Goal: Task Accomplishment & Management: Use online tool/utility

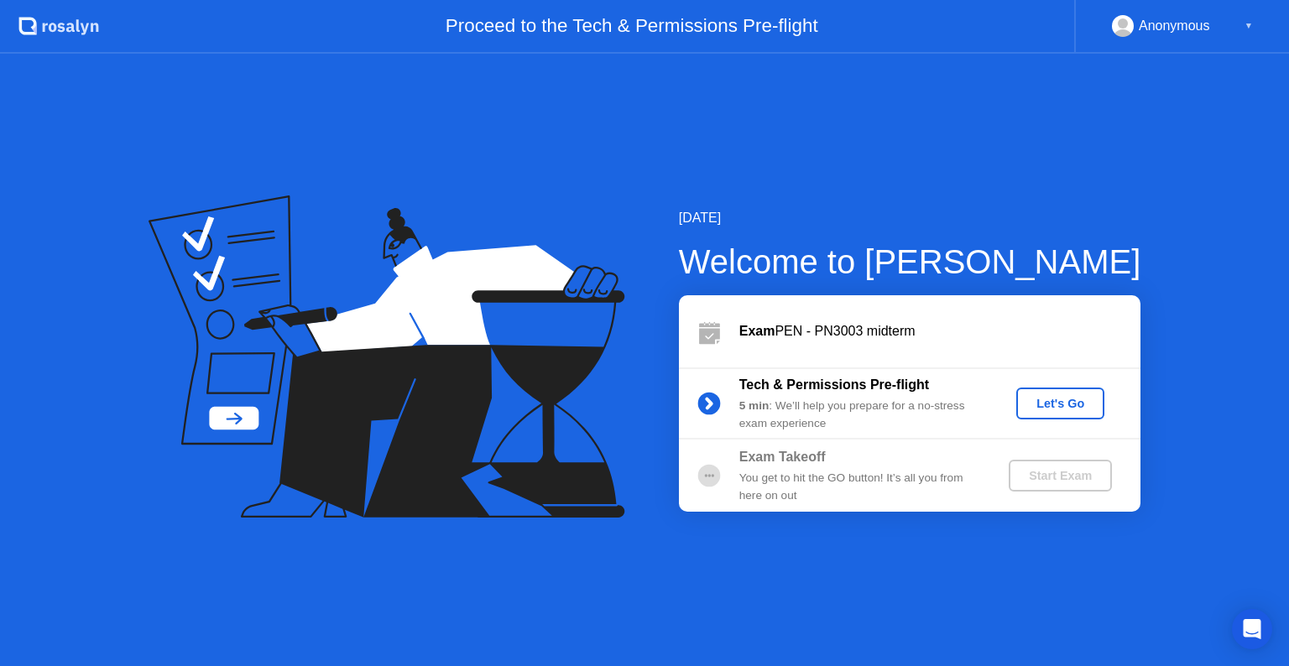
click at [1058, 415] on button "Let's Go" at bounding box center [1060, 404] width 88 height 32
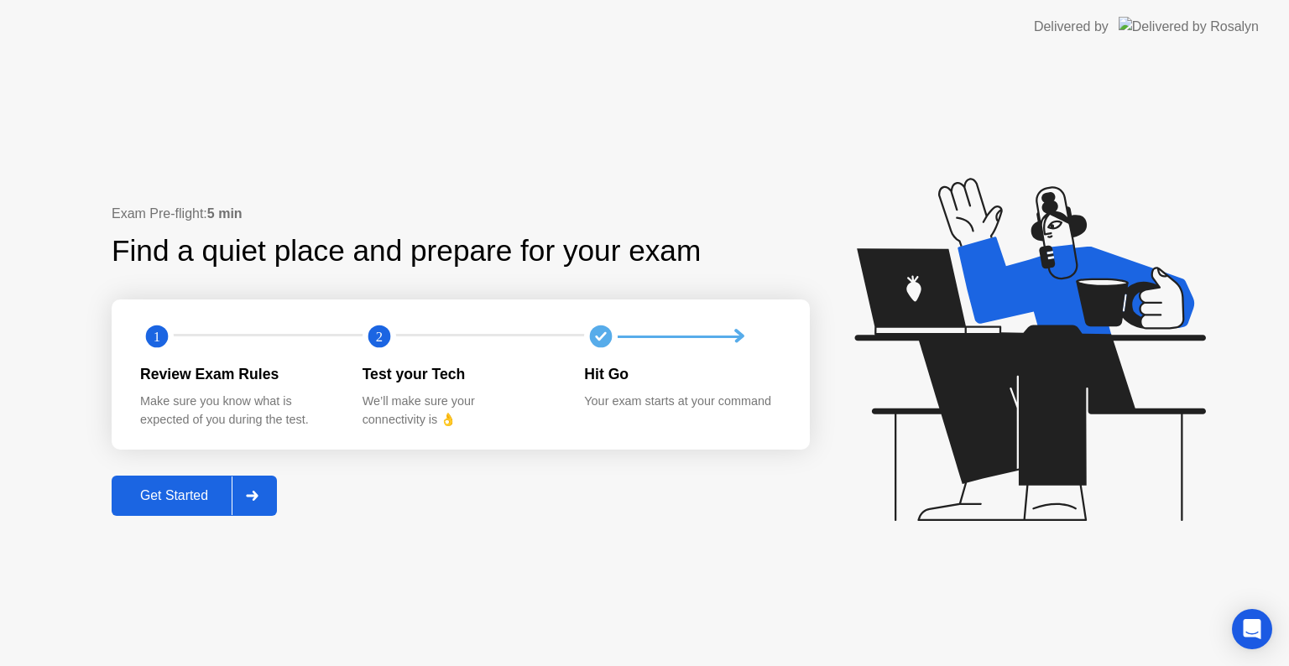
click at [250, 498] on icon at bounding box center [252, 496] width 13 height 10
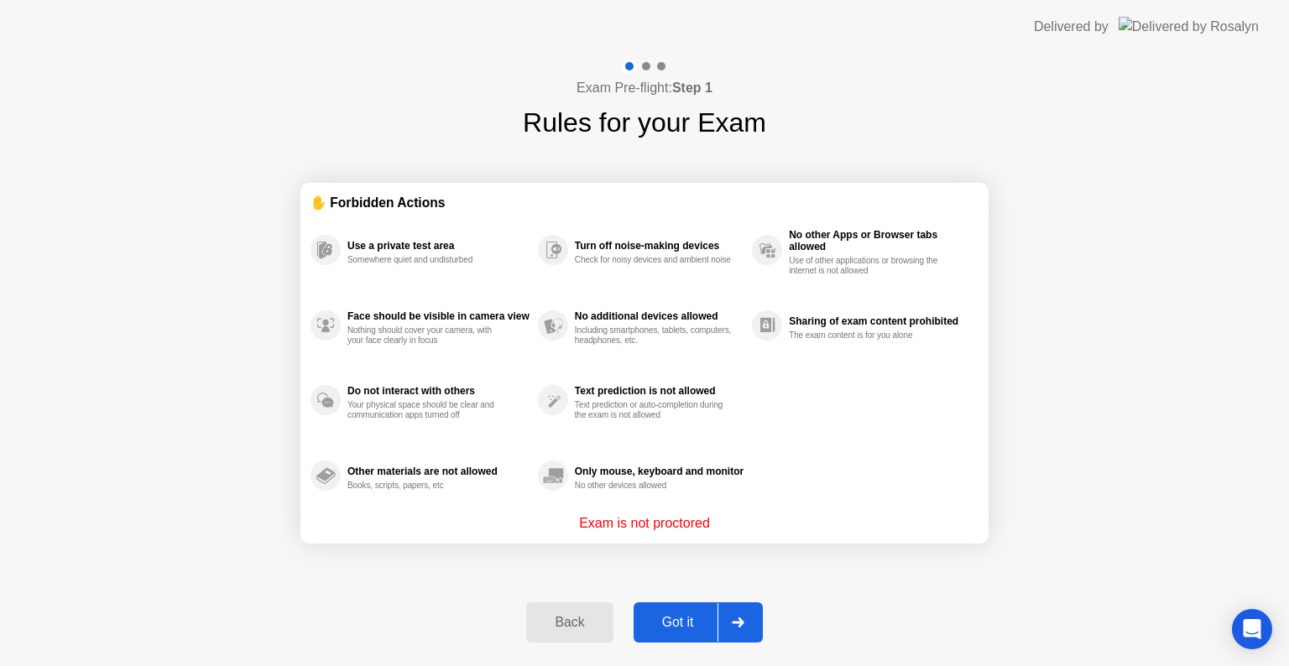
click at [755, 619] on div at bounding box center [737, 622] width 40 height 39
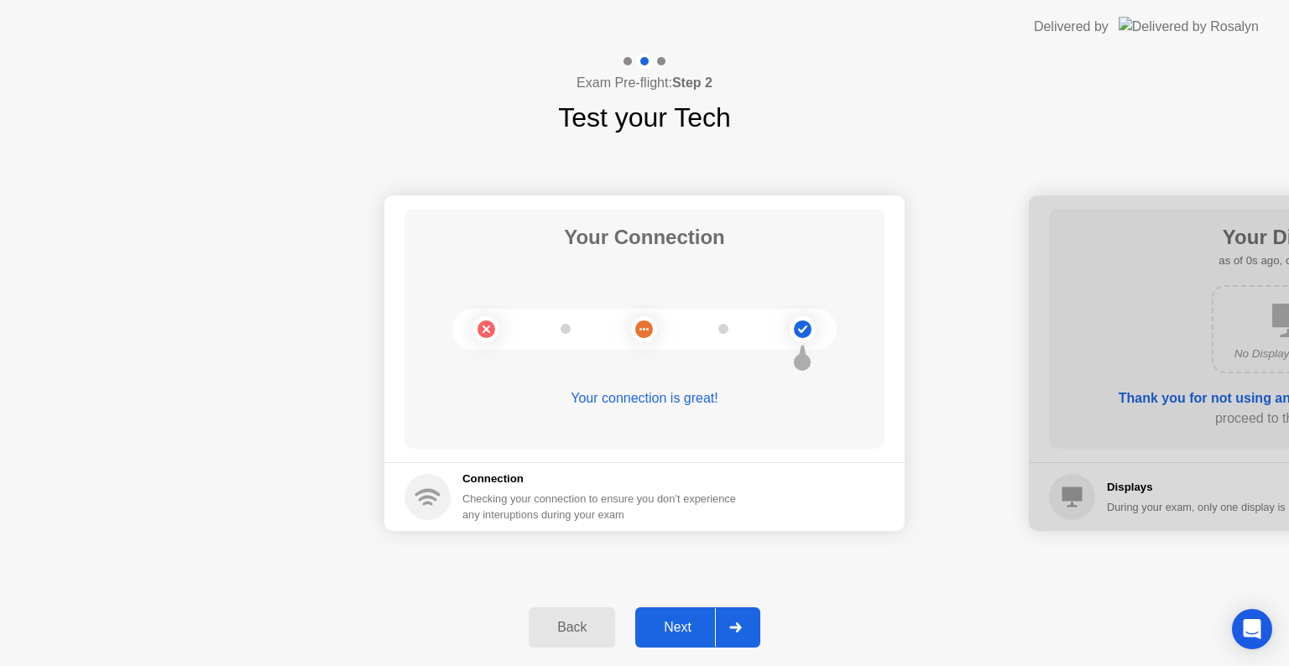
click at [743, 628] on div at bounding box center [735, 627] width 40 height 39
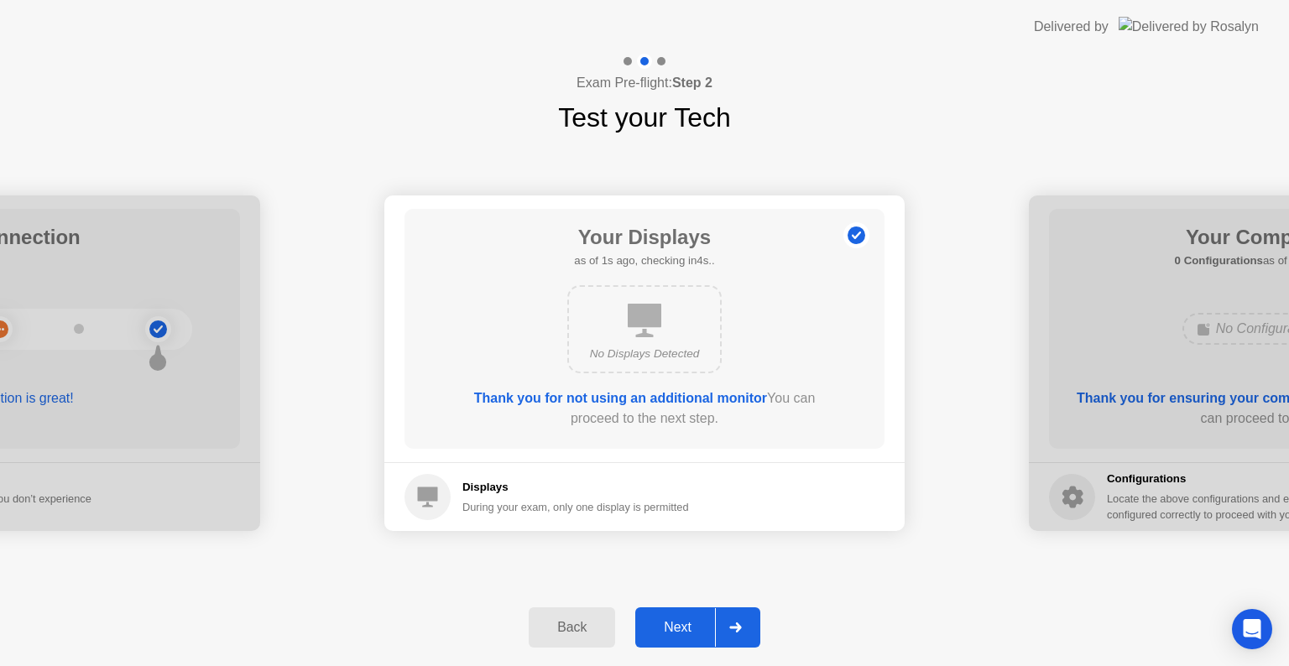
click at [743, 628] on div at bounding box center [735, 627] width 40 height 39
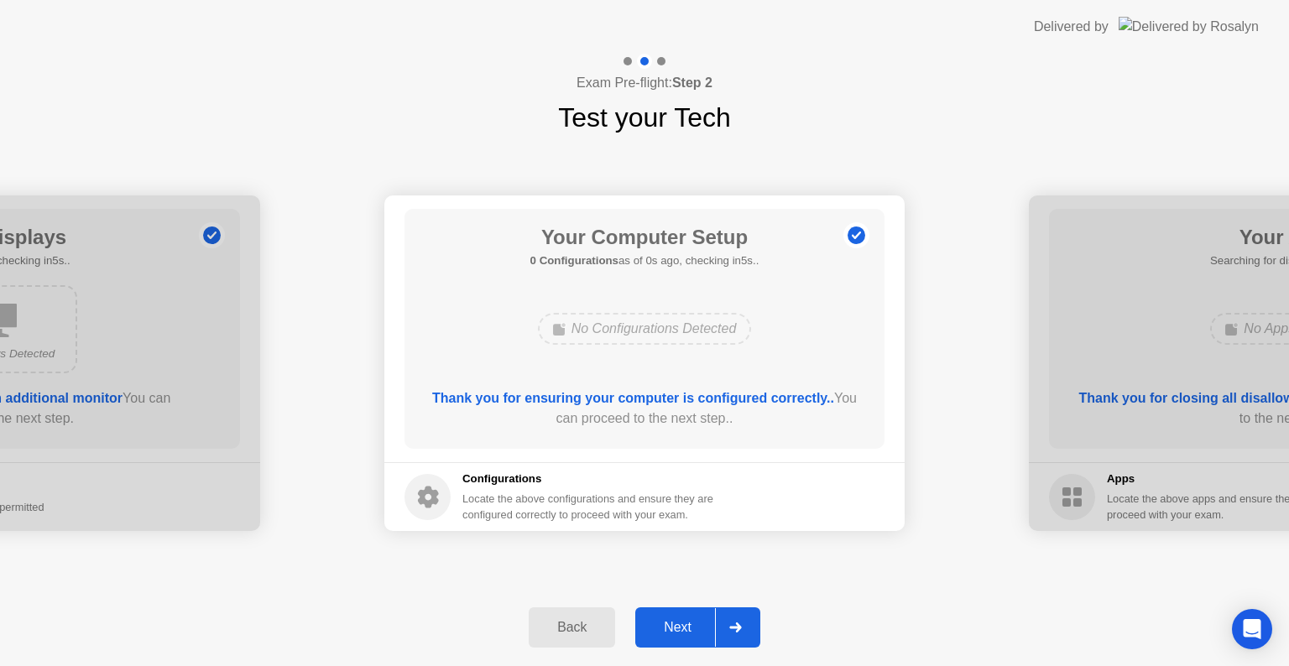
click at [743, 628] on div at bounding box center [735, 627] width 40 height 39
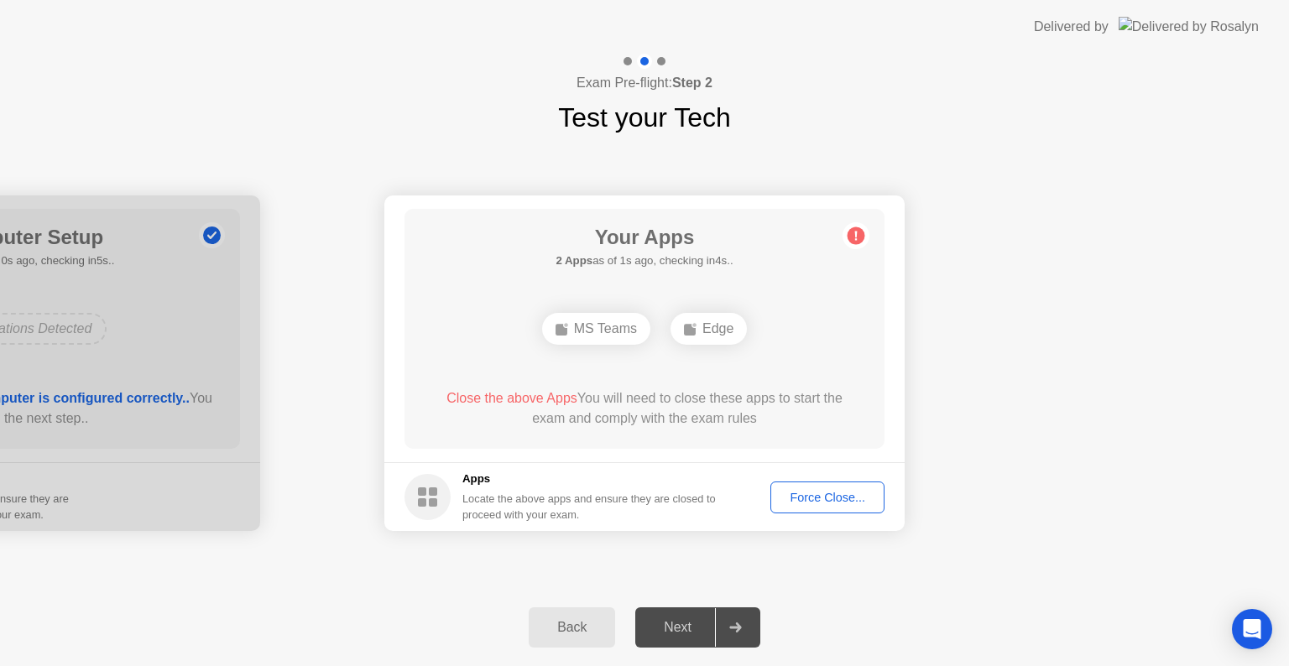
click at [743, 628] on div at bounding box center [735, 627] width 40 height 39
click at [808, 492] on div "Force Close..." at bounding box center [827, 497] width 102 height 13
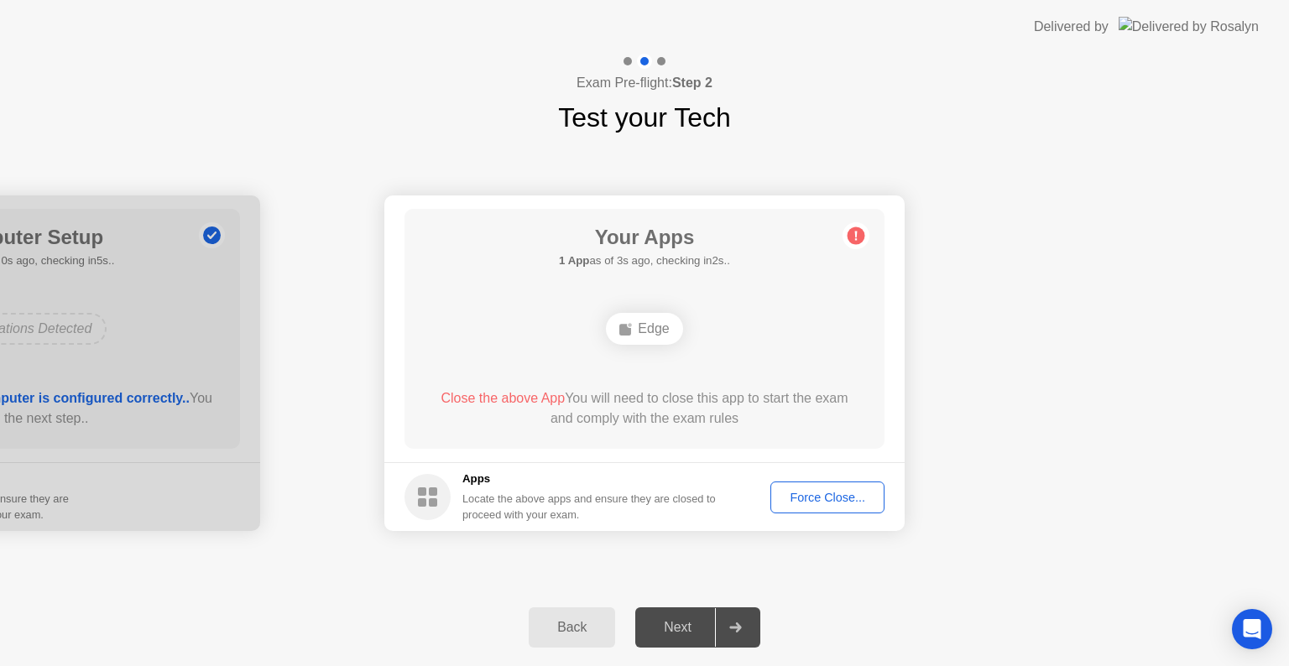
click at [815, 495] on div "Force Close..." at bounding box center [827, 497] width 102 height 13
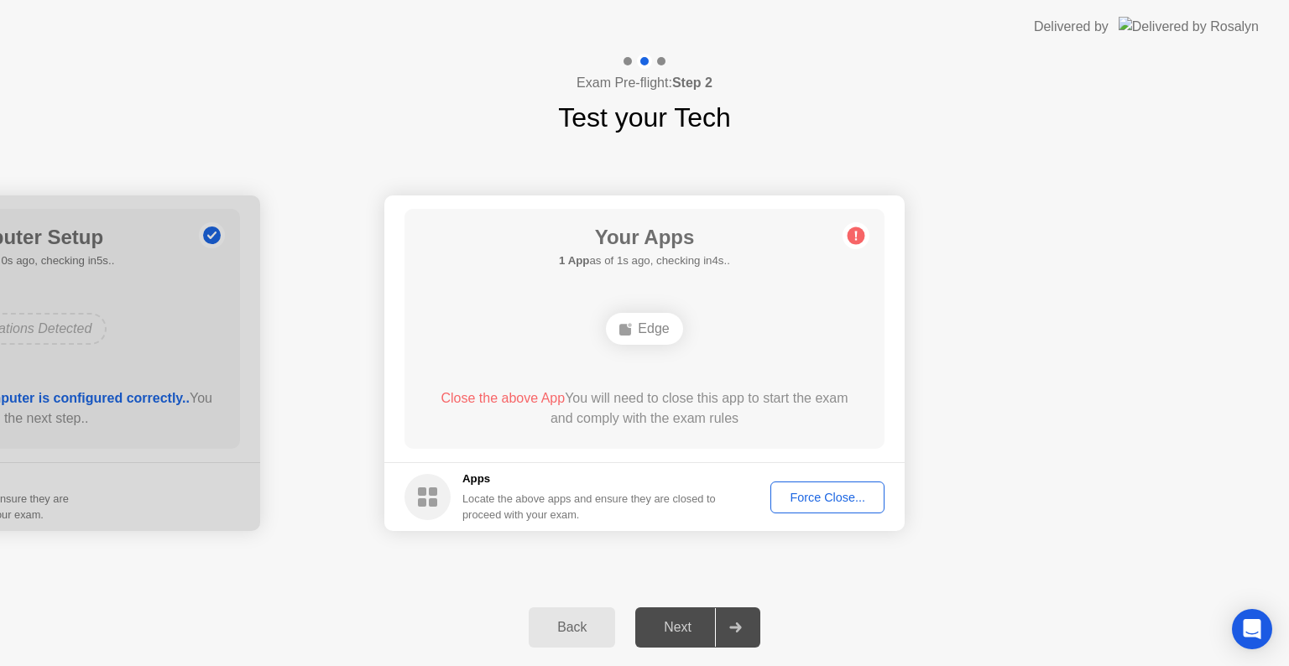
click at [809, 492] on div "Force Close..." at bounding box center [827, 497] width 102 height 13
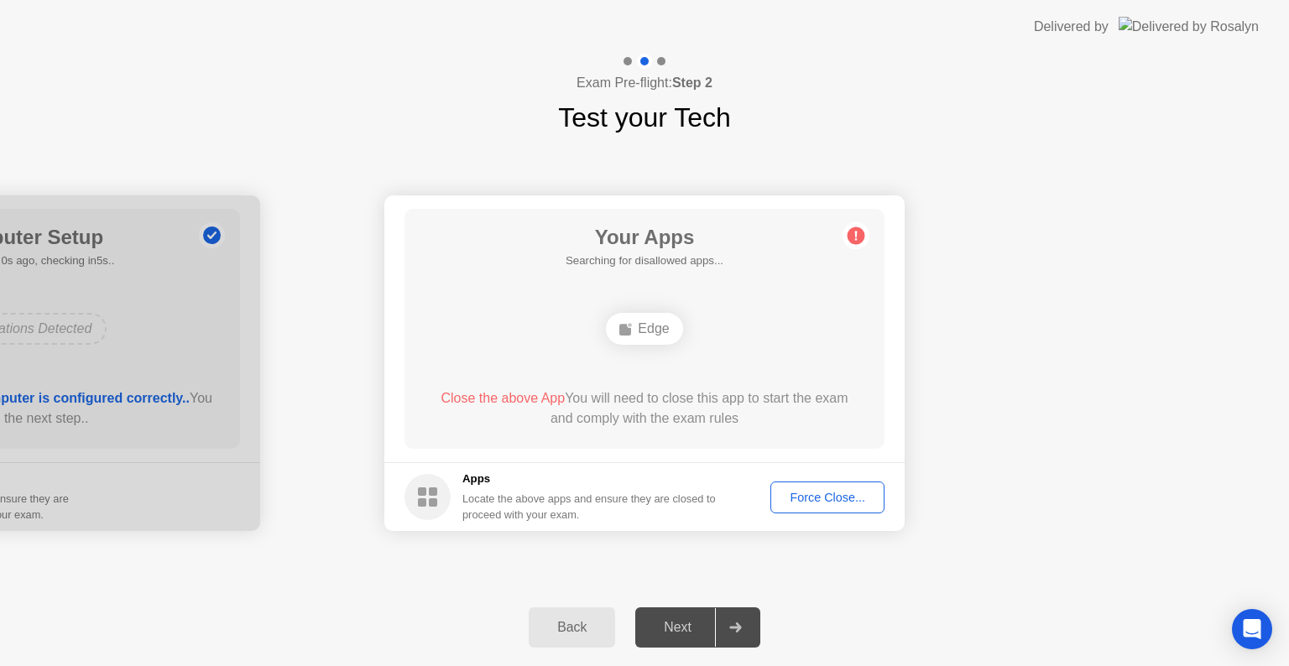
click at [866, 507] on button "Force Close..." at bounding box center [827, 498] width 114 height 32
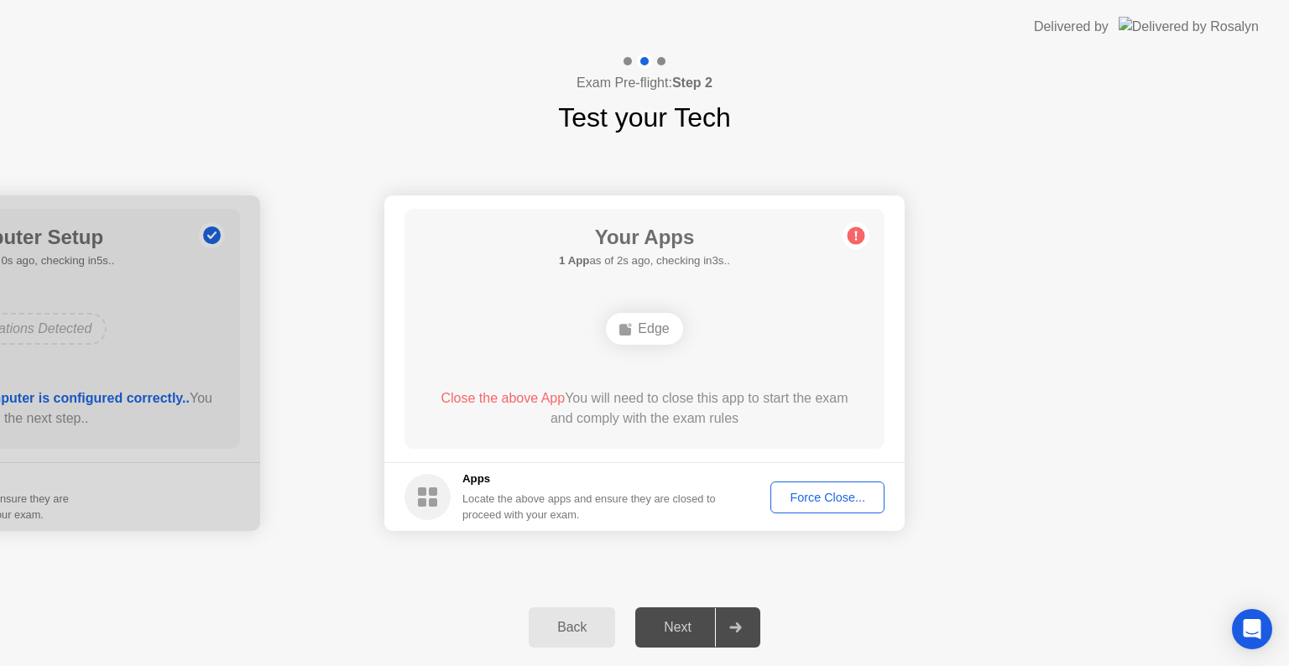
click at [706, 442] on div "Your Apps 1 App as of 2s ago, checking in3s.. Edge Close the above App You will…" at bounding box center [644, 329] width 480 height 240
click at [827, 491] on div "Force Close..." at bounding box center [827, 497] width 102 height 13
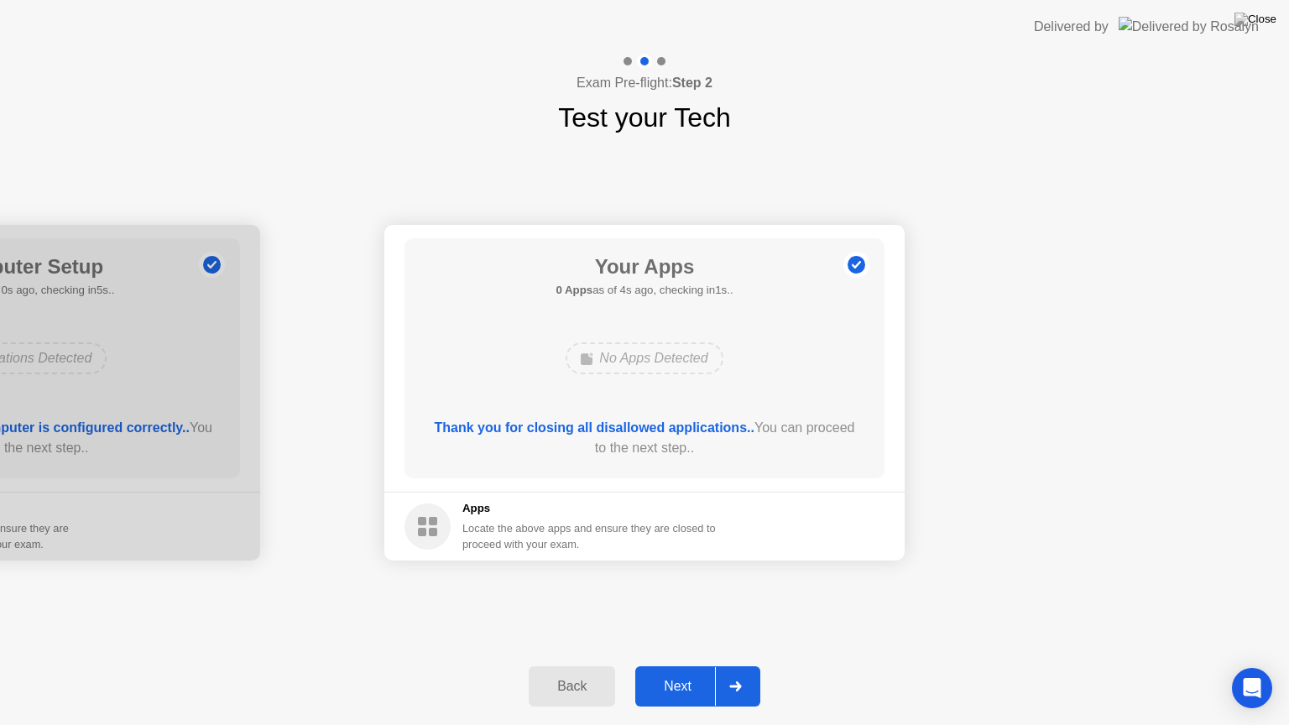
click at [728, 665] on div at bounding box center [735, 686] width 40 height 39
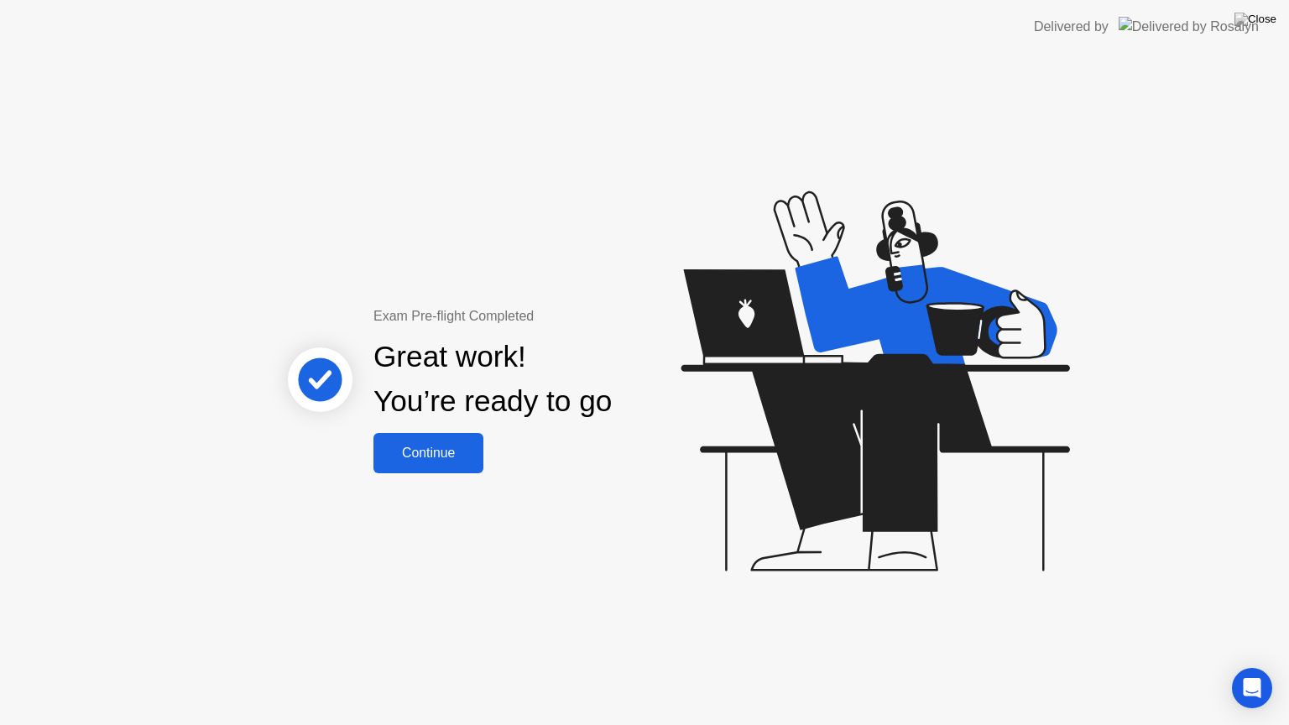
click at [416, 451] on div "Continue" at bounding box center [428, 453] width 100 height 15
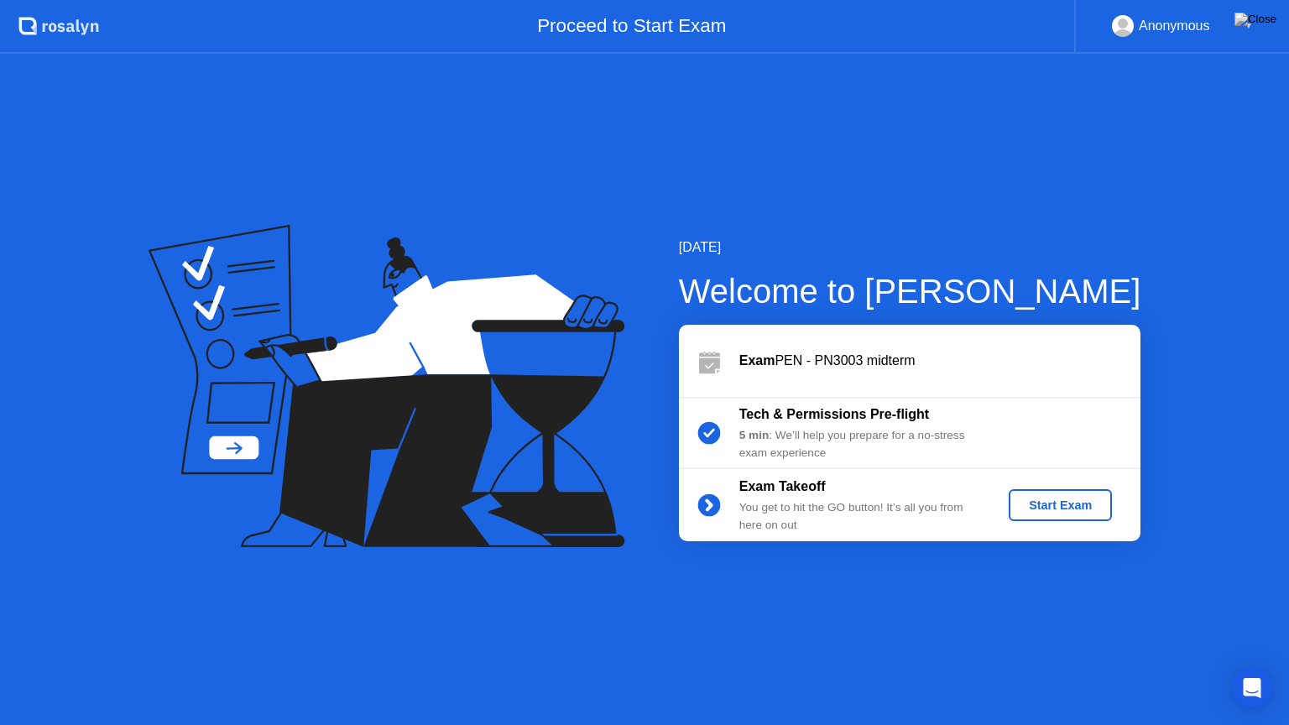
click at [1020, 503] on div "Start Exam" at bounding box center [1060, 504] width 90 height 13
